Goal: Navigation & Orientation: Find specific page/section

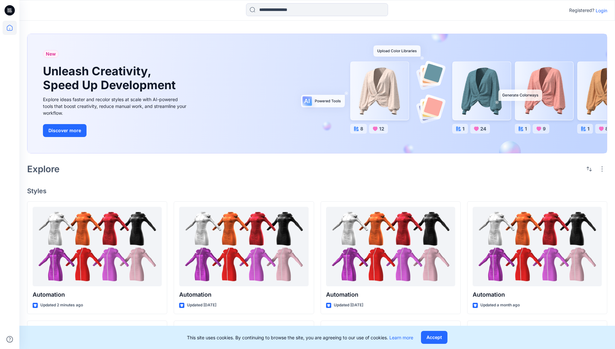
click at [600, 10] on p "Login" at bounding box center [602, 10] width 12 height 7
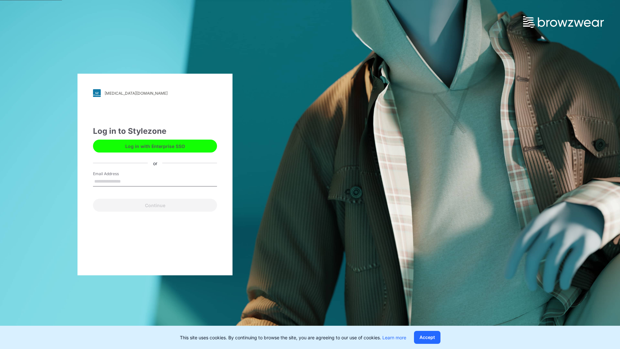
click at [128, 181] on input "Email Address" at bounding box center [155, 182] width 124 height 10
type input "**********"
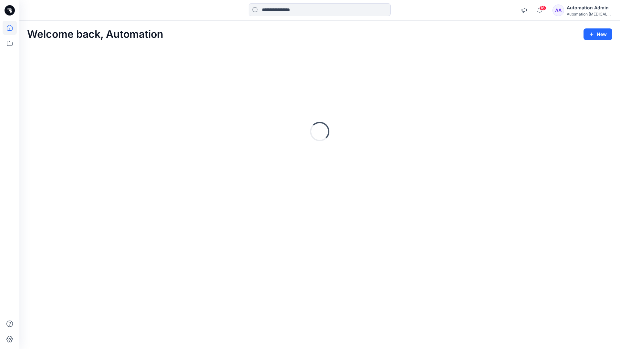
click at [12, 28] on icon at bounding box center [10, 28] width 6 height 6
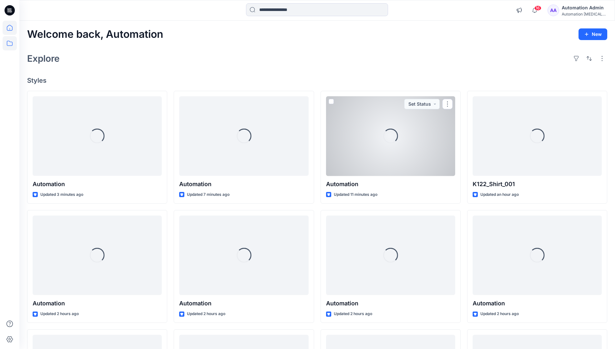
click at [8, 44] on icon at bounding box center [10, 43] width 14 height 14
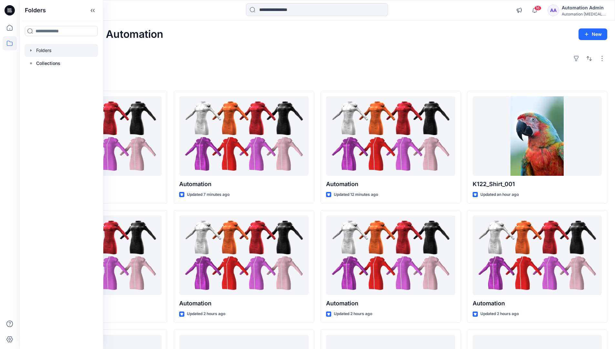
click at [43, 51] on div at bounding box center [62, 50] width 74 height 13
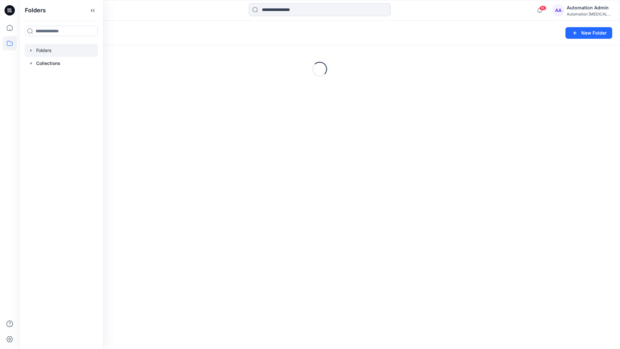
click at [273, 217] on div "Folders New Folder Loading..." at bounding box center [319, 185] width 601 height 328
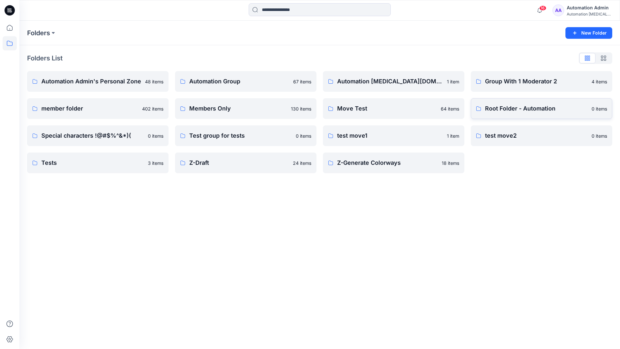
click at [504, 109] on p "Root Folder - Automation" at bounding box center [536, 108] width 103 height 9
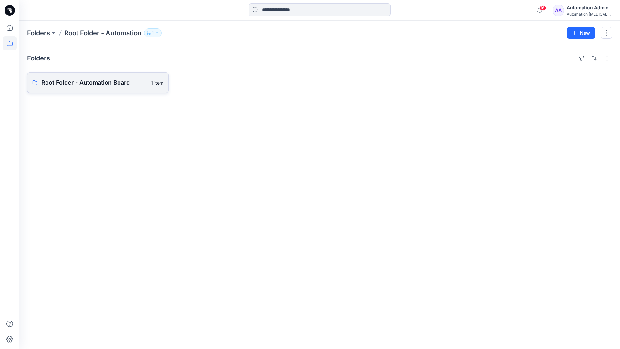
click at [118, 88] on link "Root Folder - Automation Board 1 item" at bounding box center [97, 82] width 141 height 21
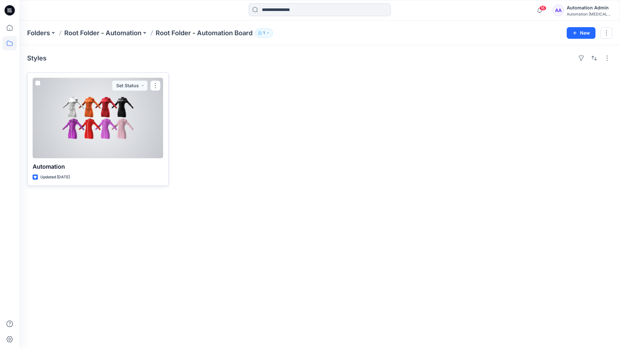
click at [38, 84] on span at bounding box center [37, 82] width 5 height 5
